Goal: Information Seeking & Learning: Check status

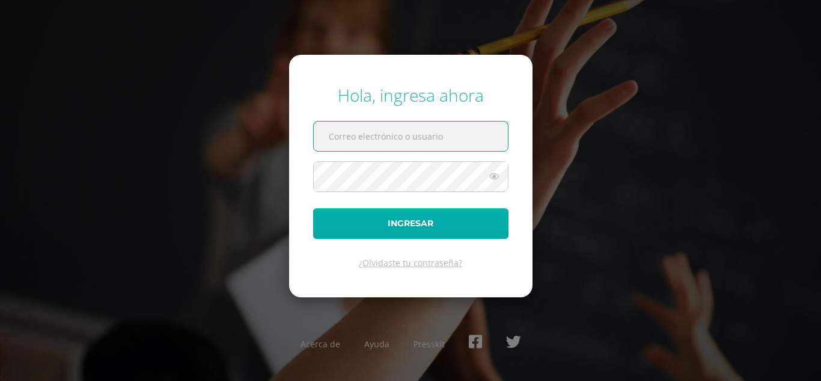
type input "angelica.b21@maiagt.org"
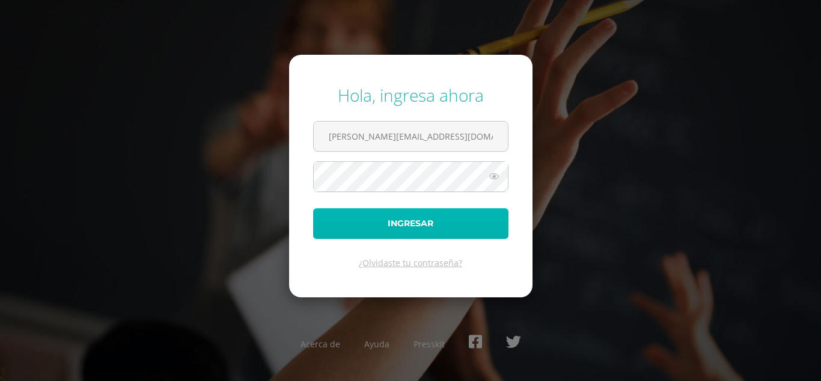
click at [433, 228] on button "Ingresar" at bounding box center [410, 223] width 195 height 31
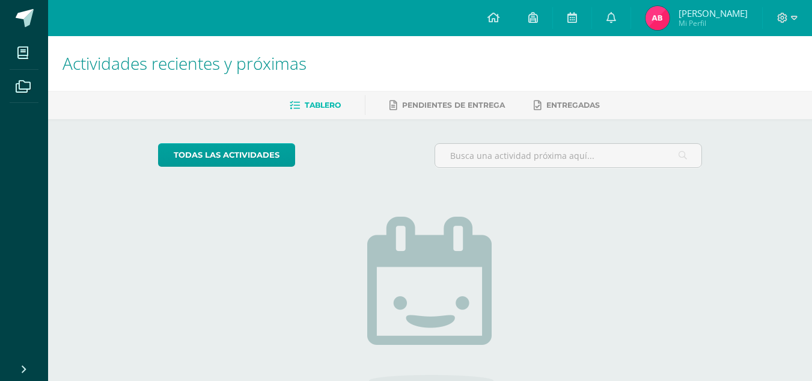
click at [692, 19] on span "Mi Perfil" at bounding box center [713, 23] width 69 height 10
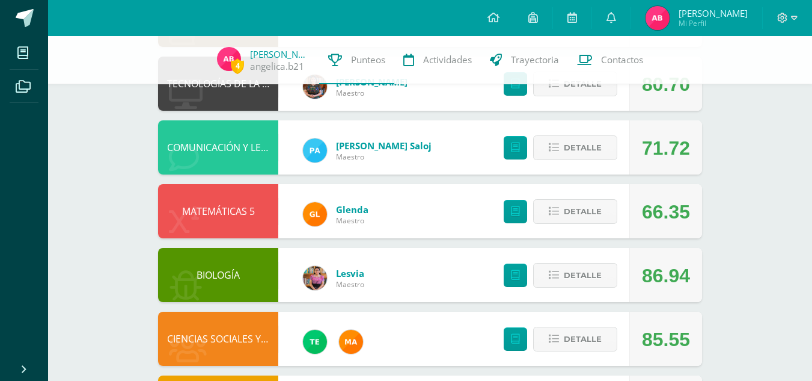
scroll to position [270, 0]
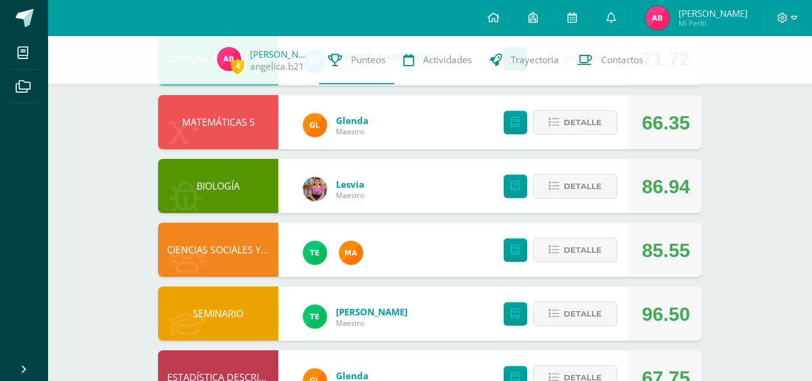
click at [464, 250] on div "CIENCIAS SOCIALES Y FORMACIÓN CIUDADANA 5 85.55 [GEOGRAPHIC_DATA]" at bounding box center [430, 249] width 544 height 54
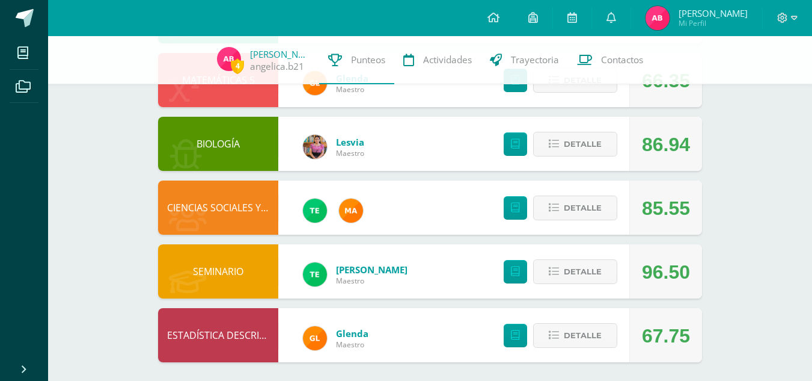
scroll to position [391, 0]
